Goal: Contribute content: Add original content to the website for others to see

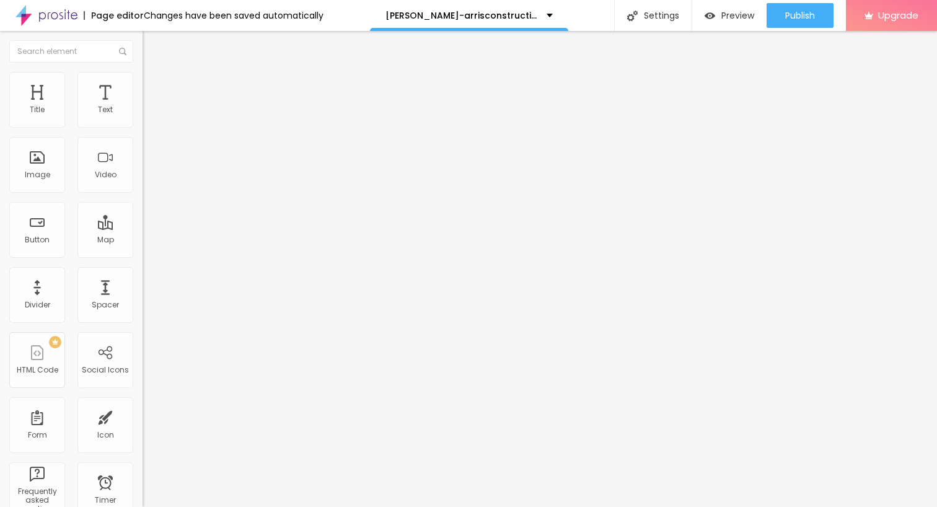
click at [142, 107] on span "Add image" at bounding box center [167, 101] width 51 height 11
click at [142, 90] on ul "Content Style Advanced" at bounding box center [213, 77] width 142 height 37
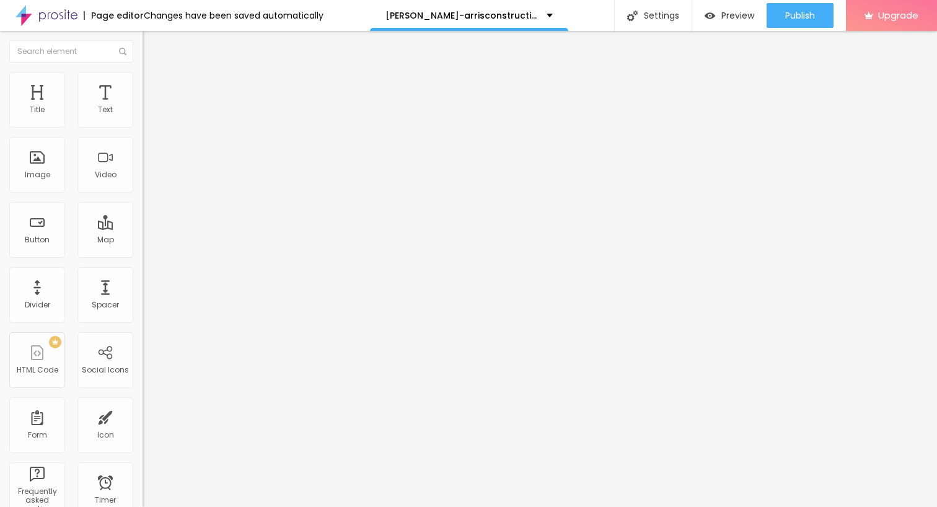
click at [142, 79] on img at bounding box center [147, 77] width 11 height 11
type input "95"
type input "80"
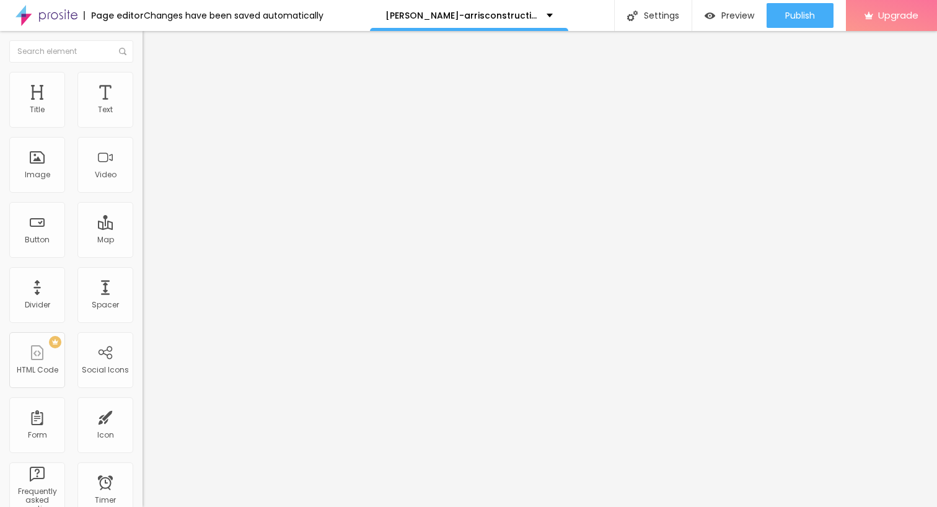
type input "65"
type input "50"
type input "45"
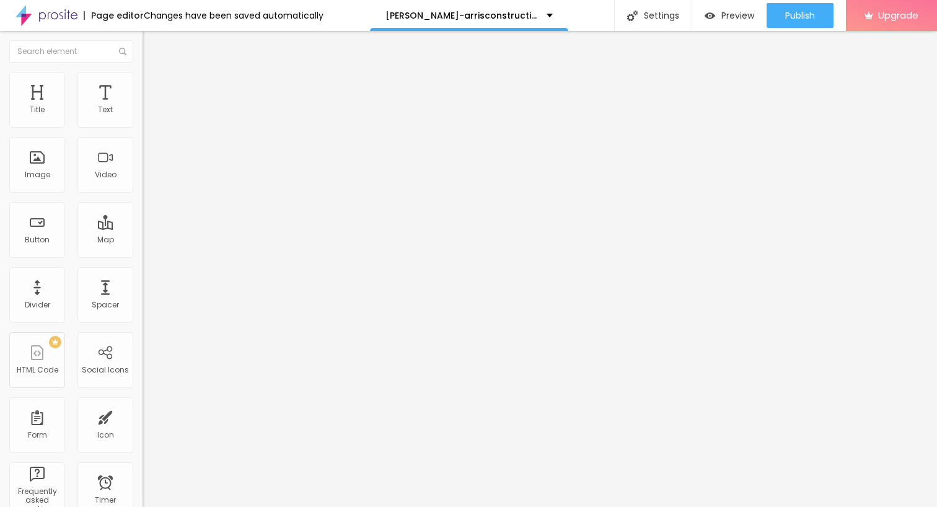
type input "45"
type input "40"
type input "35"
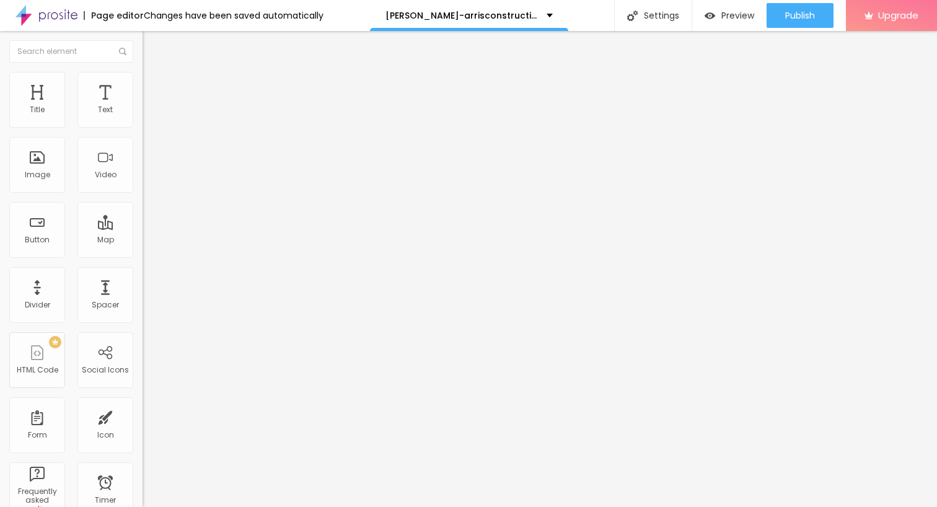
type input "30"
drag, startPoint x: 120, startPoint y: 136, endPoint x: 42, endPoint y: 136, distance: 78.1
type input "30"
click at [142, 127] on input "range" at bounding box center [182, 122] width 80 height 10
click at [142, 55] on button "Edit Image" at bounding box center [213, 45] width 142 height 28
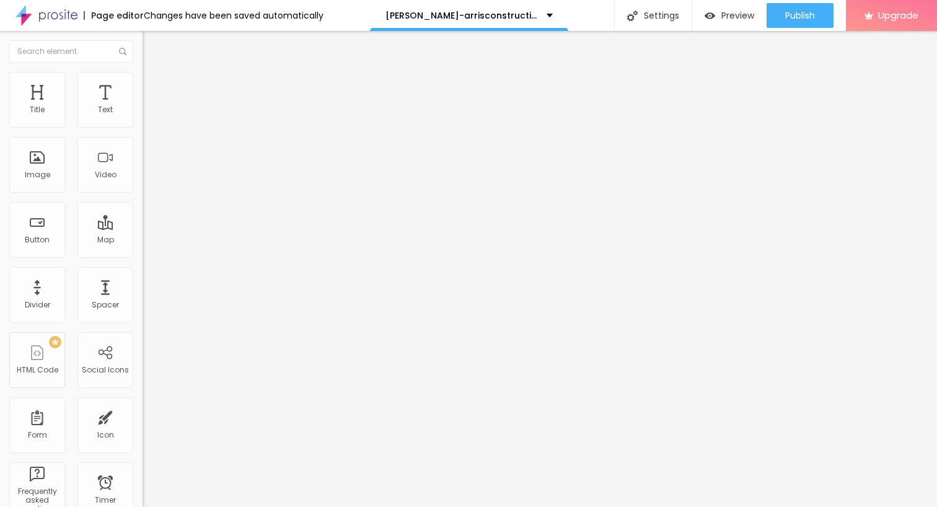
click at [154, 85] on span "Advanced" at bounding box center [174, 80] width 40 height 11
click at [142, 78] on ul "Style Advanced" at bounding box center [213, 71] width 142 height 25
click at [154, 73] on span "Style" at bounding box center [163, 68] width 18 height 11
click at [152, 110] on icon "button" at bounding box center [153, 109] width 2 height 2
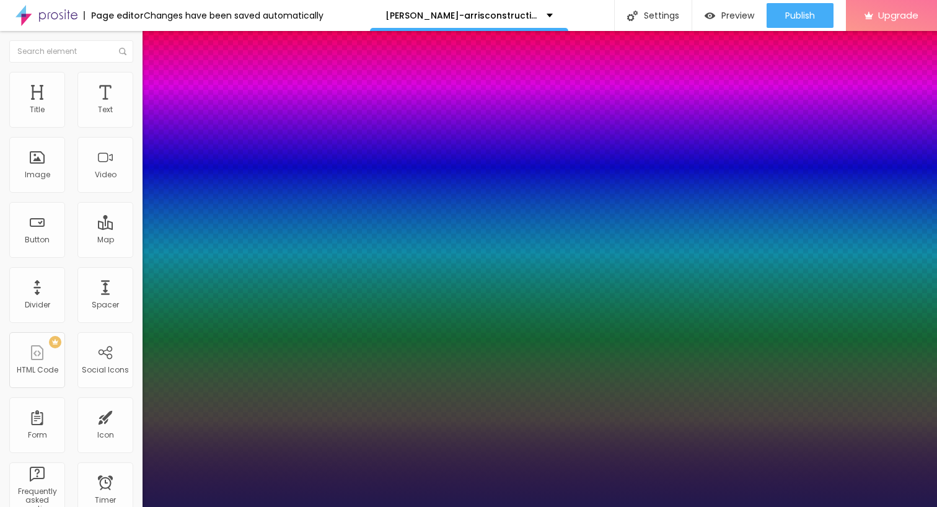
type input "1"
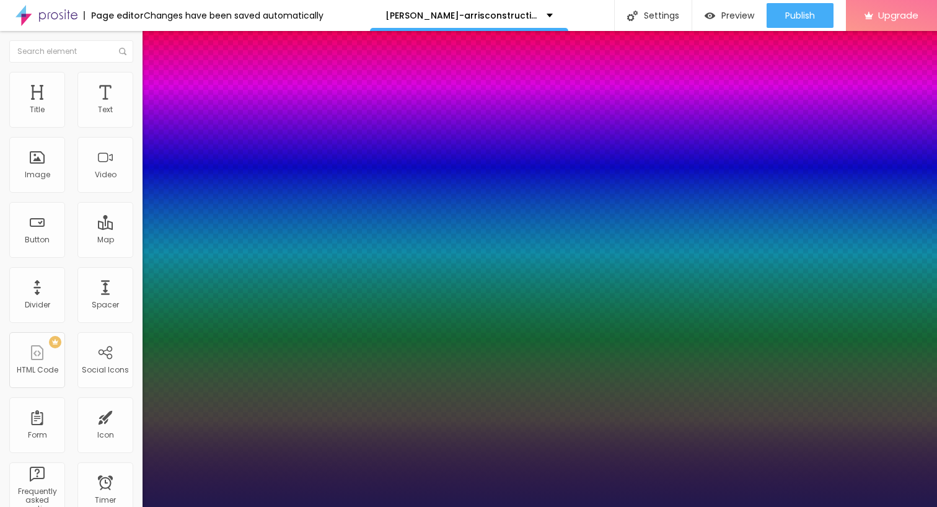
type input "23"
type input "1"
type input "23"
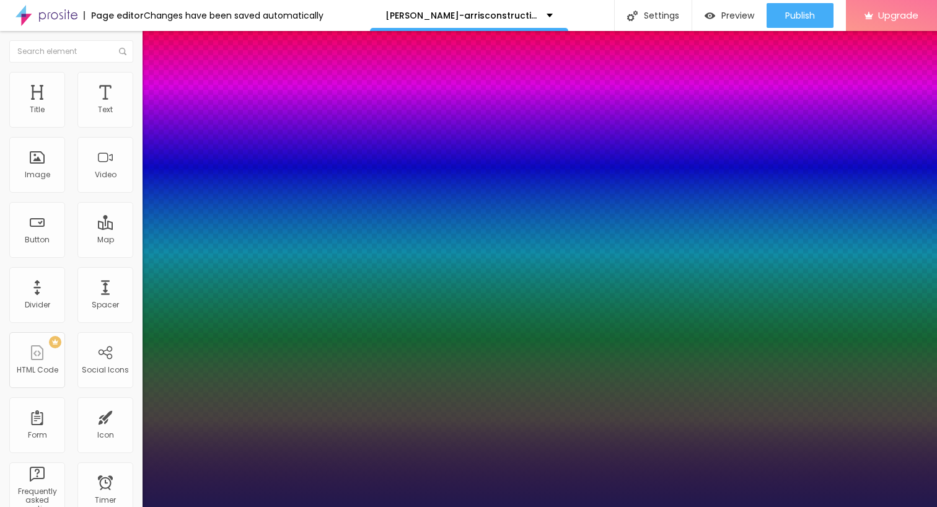
type input "1"
click at [437, 506] on div at bounding box center [468, 507] width 937 height 0
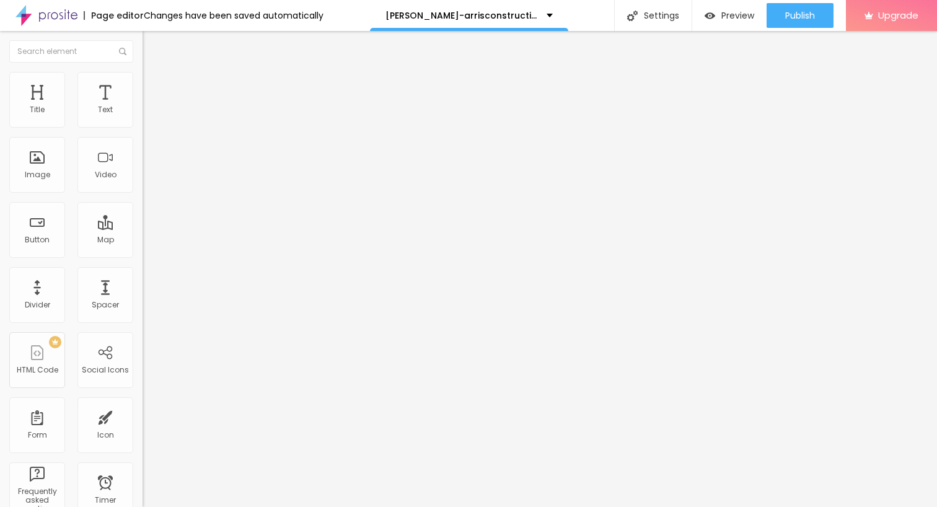
click at [152, 40] on img "button" at bounding box center [157, 45] width 10 height 10
click at [152, 48] on img "button" at bounding box center [157, 45] width 10 height 10
click at [152, 40] on div "Edit Text" at bounding box center [180, 45] width 56 height 10
click at [152, 45] on img "button" at bounding box center [157, 45] width 10 height 10
click at [152, 43] on div "Edit Text" at bounding box center [180, 45] width 56 height 10
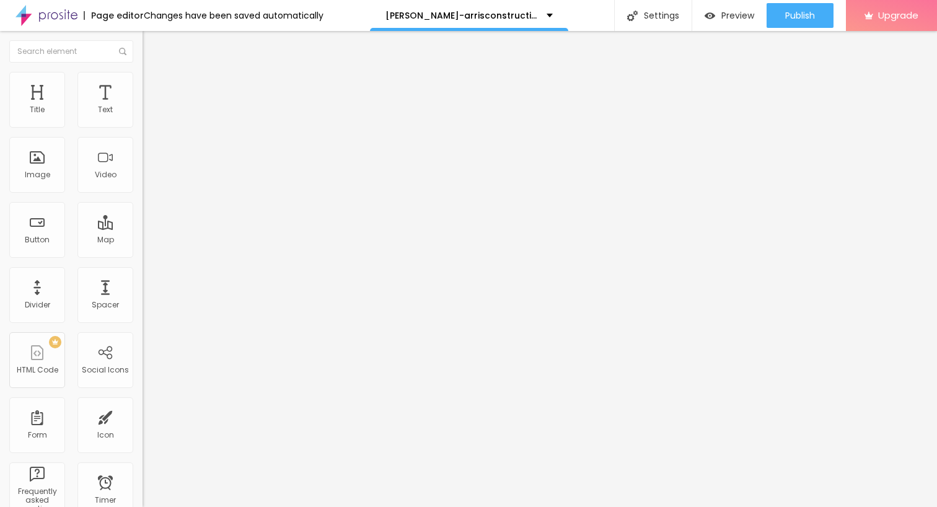
click at [142, 116] on input "Click me" at bounding box center [216, 110] width 149 height 12
paste input "→ VIEW DOCUMENT HERE"
type input "→ VIEW DOCUMENT HERE"
click at [142, 255] on input "https://" at bounding box center [216, 249] width 149 height 12
paste input "[DOMAIN_NAME][URL]"
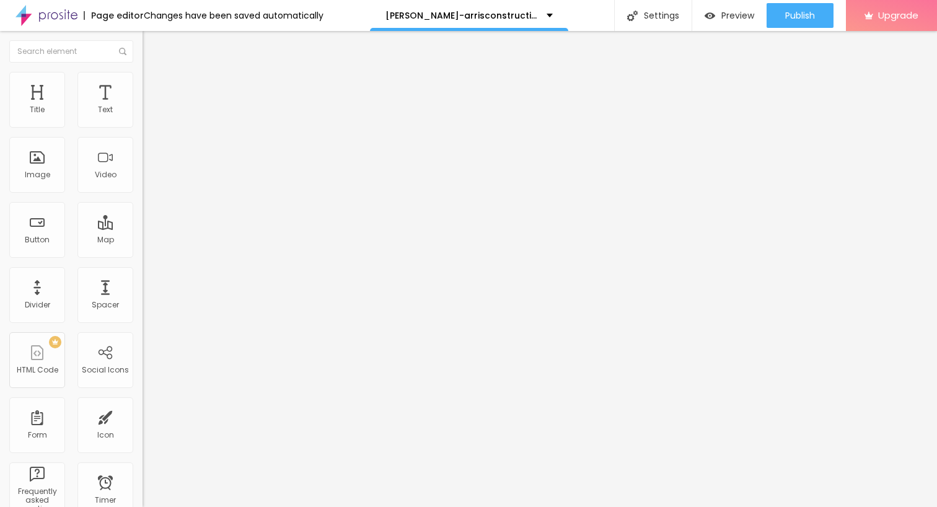
scroll to position [0, 4]
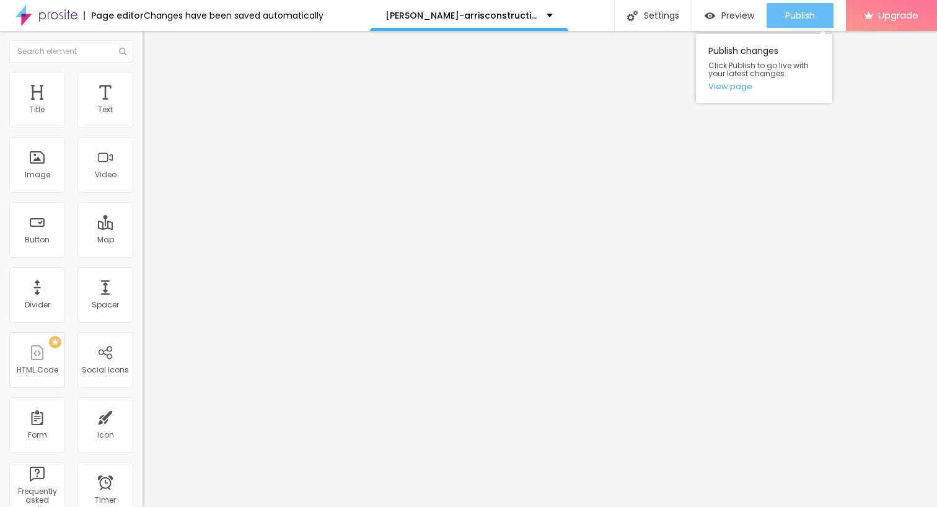
type input "[URL][DOMAIN_NAME]"
click at [803, 14] on span "Publish" at bounding box center [800, 16] width 30 height 10
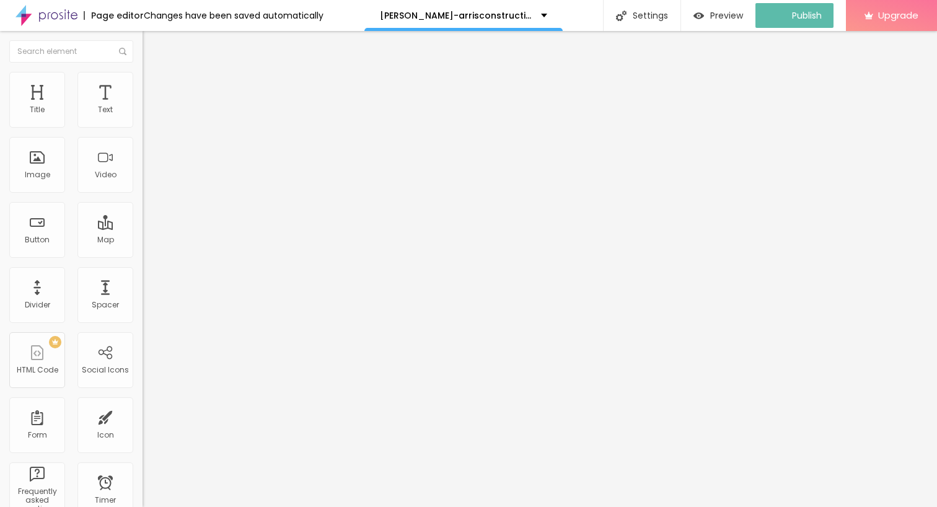
click at [152, 46] on img "button" at bounding box center [157, 45] width 10 height 10
